Goal: Task Accomplishment & Management: Complete application form

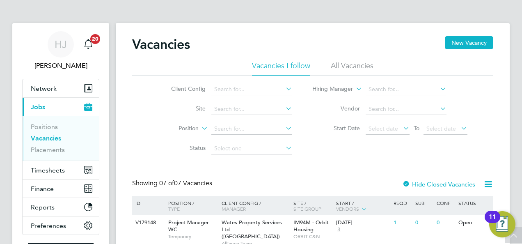
scroll to position [197, 0]
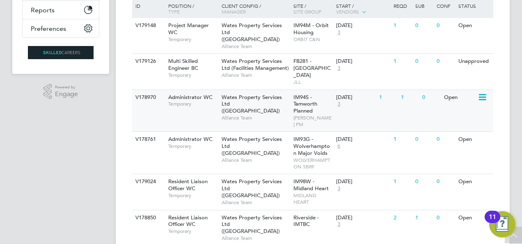
click at [455, 90] on div "Open" at bounding box center [460, 97] width 36 height 15
click at [453, 132] on div "Open" at bounding box center [460, 139] width 36 height 15
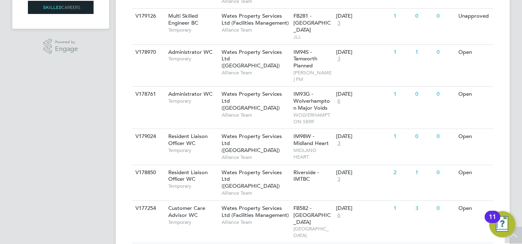
scroll to position [0, 0]
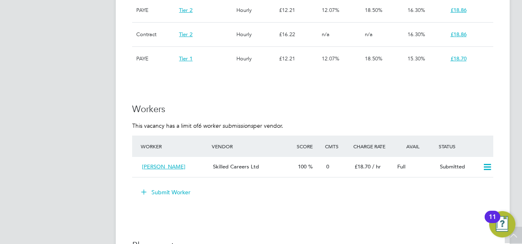
scroll to position [785, 0]
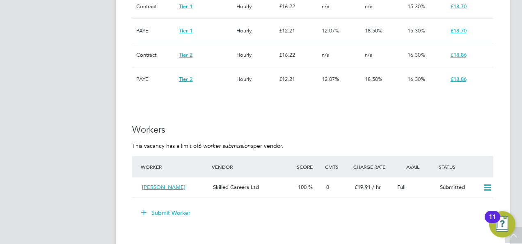
scroll to position [656, 0]
